Goal: Task Accomplishment & Management: Manage account settings

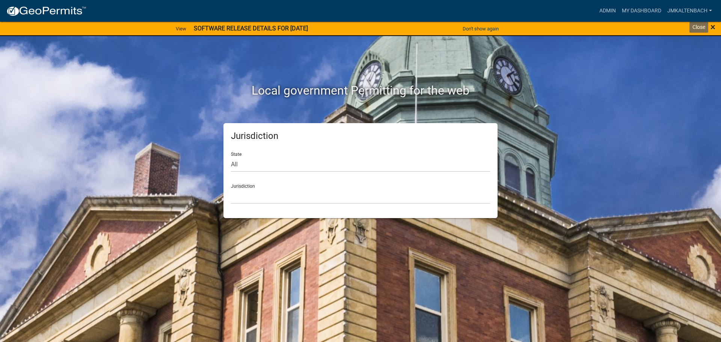
click at [712, 23] on span "×" at bounding box center [713, 27] width 5 height 11
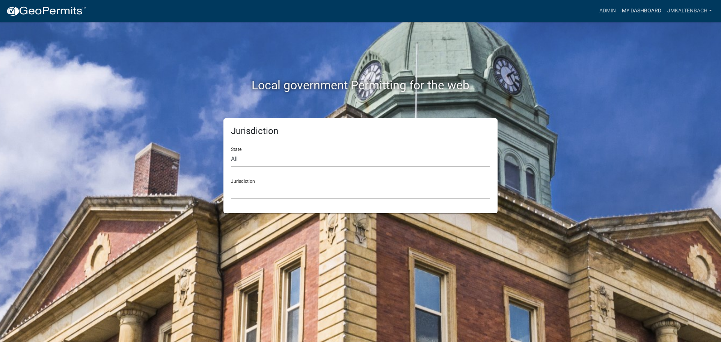
click at [636, 12] on link "My Dashboard" at bounding box center [641, 11] width 45 height 14
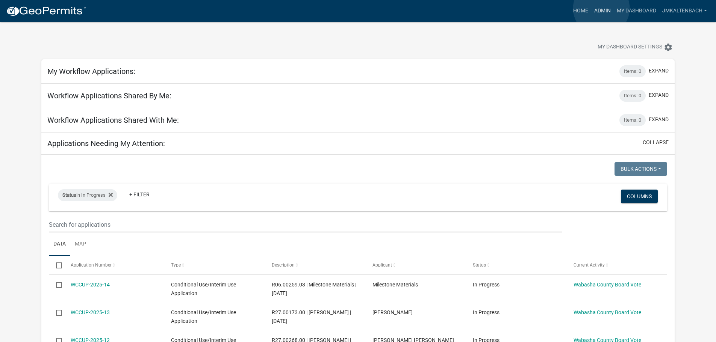
click at [601, 8] on link "Admin" at bounding box center [602, 11] width 23 height 14
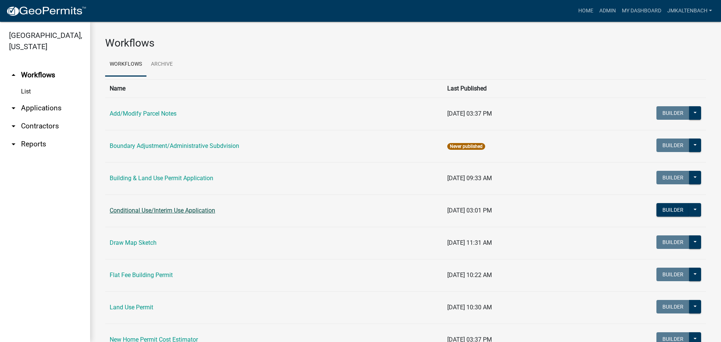
click at [149, 210] on link "Conditional Use/Interim Use Application" at bounding box center [163, 210] width 106 height 7
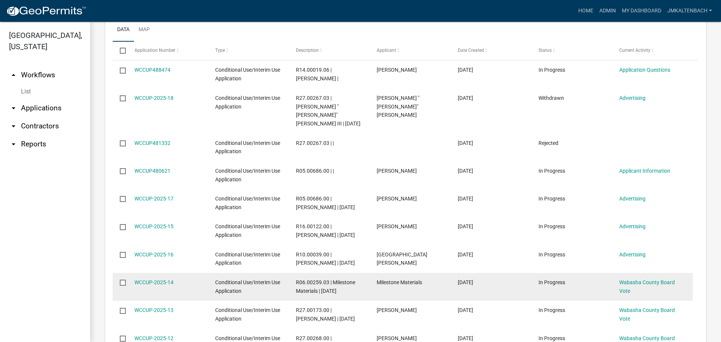
scroll to position [451, 0]
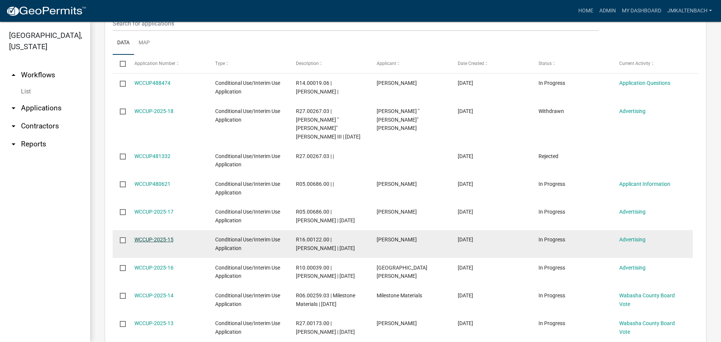
click at [157, 237] on link "WCCUP-2025-15" at bounding box center [153, 240] width 39 height 6
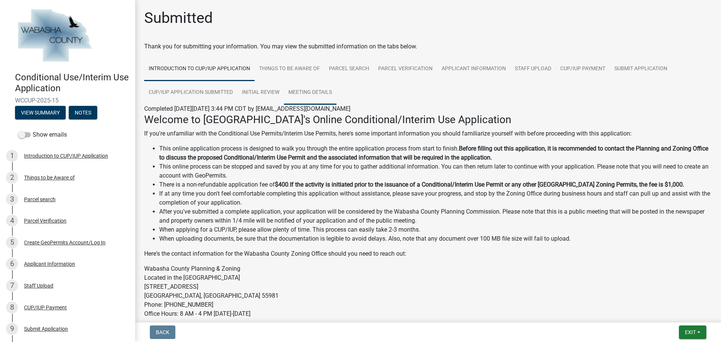
click at [317, 95] on link "Meeting Details" at bounding box center [310, 93] width 53 height 24
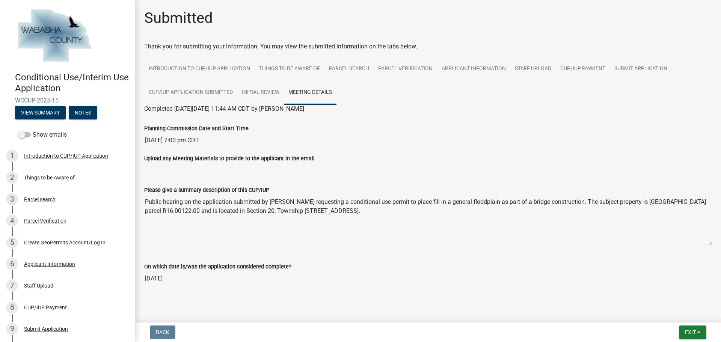
drag, startPoint x: 144, startPoint y: 202, endPoint x: 414, endPoint y: 211, distance: 270.2
click at [436, 211] on textarea "Public hearing on the application submitted by [PERSON_NAME] requesting a condi…" at bounding box center [428, 220] width 568 height 51
click at [358, 157] on div "Upload any Meeting Materials to provide to the applicant in the email" at bounding box center [428, 158] width 568 height 9
click at [697, 335] on button "Exit" at bounding box center [692, 333] width 27 height 14
click at [686, 313] on button "Save & Exit" at bounding box center [676, 313] width 60 height 18
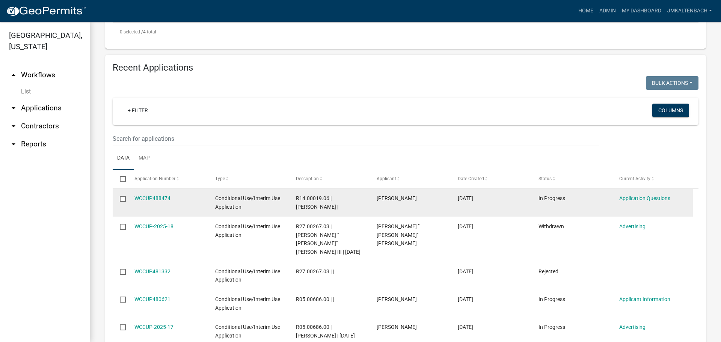
scroll to position [451, 0]
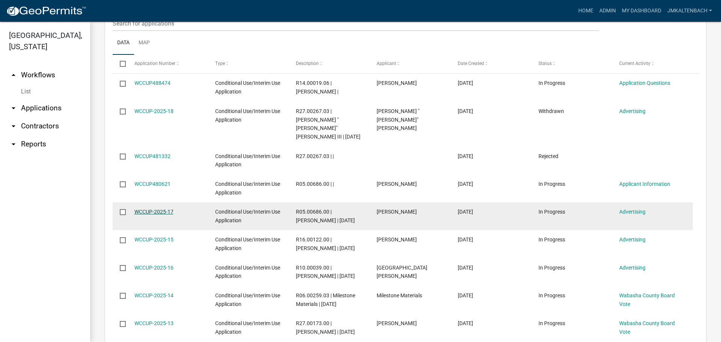
click at [140, 209] on link "WCCUP-2025-17" at bounding box center [153, 212] width 39 height 6
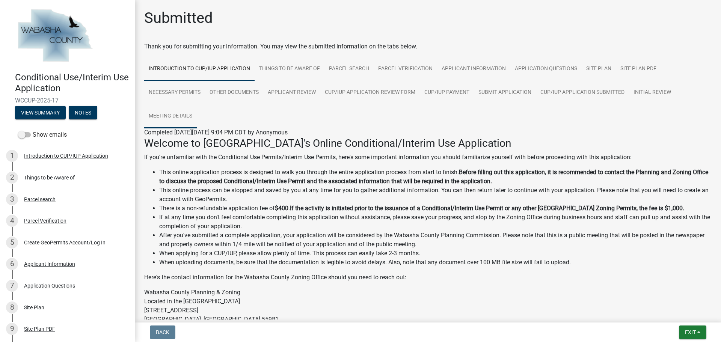
click at [157, 115] on link "Meeting Details" at bounding box center [170, 116] width 53 height 24
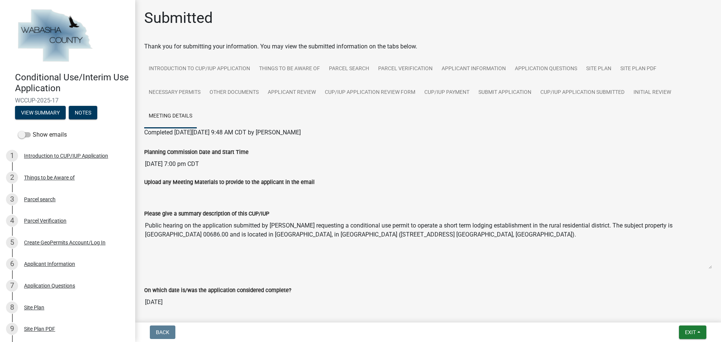
drag, startPoint x: 145, startPoint y: 224, endPoint x: 556, endPoint y: 236, distance: 411.1
click at [556, 236] on textarea "Public hearing on the application submitted by [PERSON_NAME] requesting a condi…" at bounding box center [428, 243] width 568 height 51
click at [579, 197] on div "Upload any Meeting Materials to provide to the applicant in the email" at bounding box center [428, 188] width 579 height 21
click at [699, 331] on button "Exit" at bounding box center [692, 333] width 27 height 14
click at [665, 314] on button "Save & Exit" at bounding box center [676, 313] width 60 height 18
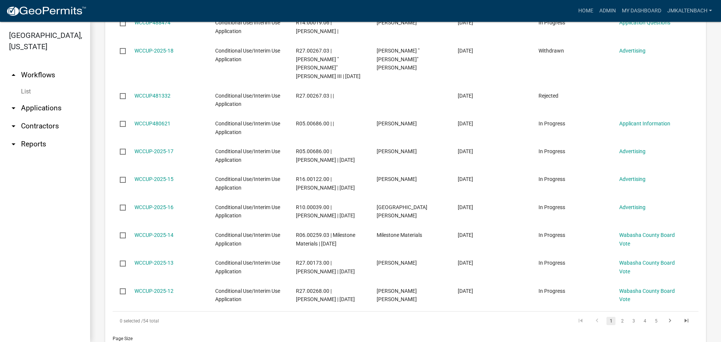
scroll to position [526, 0]
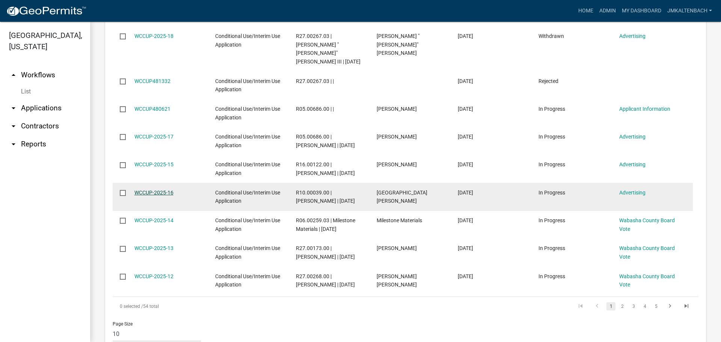
click at [148, 190] on link "WCCUP-2025-16" at bounding box center [153, 193] width 39 height 6
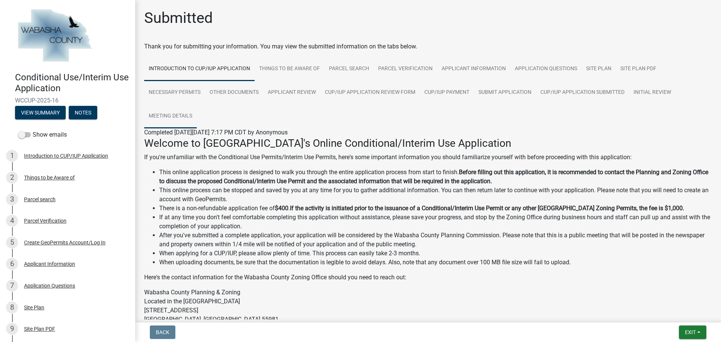
click at [169, 122] on link "Meeting Details" at bounding box center [170, 116] width 53 height 24
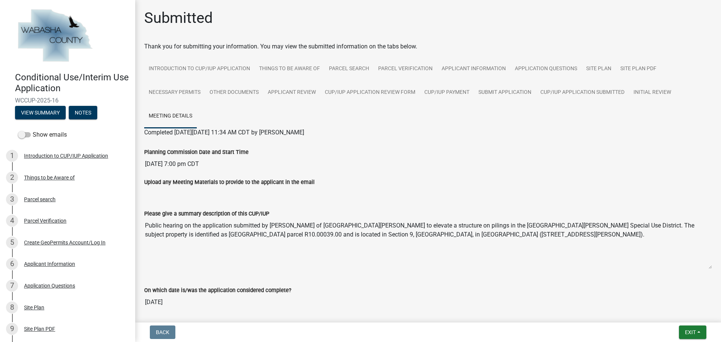
scroll to position [35, 0]
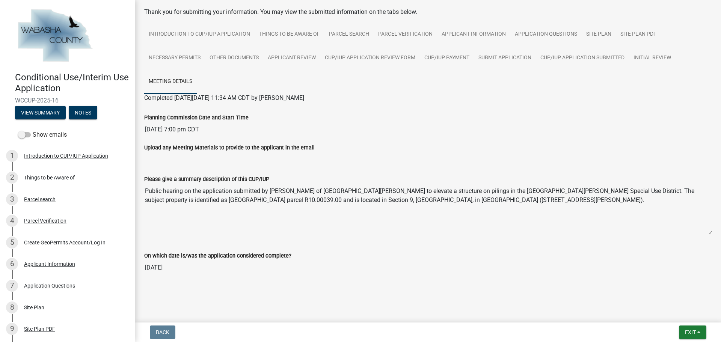
drag, startPoint x: 548, startPoint y: 201, endPoint x: 145, endPoint y: 190, distance: 403.6
click at [145, 190] on textarea "Public hearing on the application submitted by [PERSON_NAME] of [GEOGRAPHIC_DAT…" at bounding box center [428, 209] width 568 height 51
click at [607, 273] on input "[DATE]" at bounding box center [428, 267] width 568 height 15
click at [699, 333] on button "Exit" at bounding box center [692, 333] width 27 height 14
click at [661, 317] on button "Save & Exit" at bounding box center [676, 313] width 60 height 18
